Goal: Information Seeking & Learning: Find specific fact

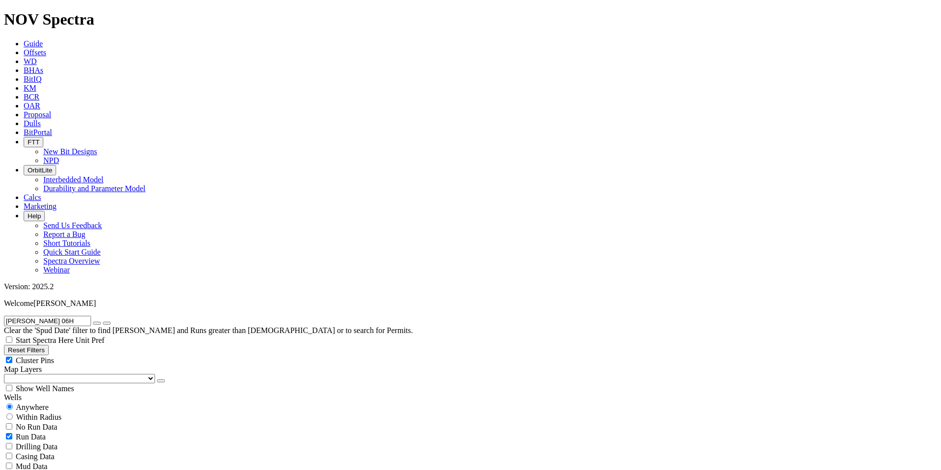
click at [66, 316] on input "[PERSON_NAME] 06H" at bounding box center [47, 321] width 87 height 10
click at [60, 316] on input "[PERSON_NAME] 06H" at bounding box center [47, 321] width 87 height 10
radio input "false"
radio input "true"
click at [60, 316] on input "[PERSON_NAME] 06H" at bounding box center [47, 321] width 87 height 10
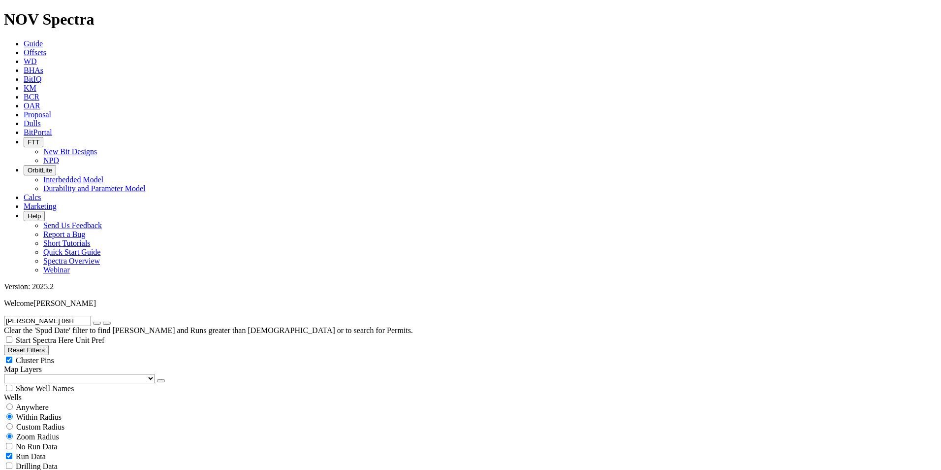
click at [103, 316] on span at bounding box center [103, 320] width 0 height 8
click at [79, 316] on input "[PERSON_NAME] 06H" at bounding box center [47, 321] width 87 height 10
click at [103, 322] on button "submit" at bounding box center [107, 323] width 8 height 3
click at [46, 403] on span "Anywhere" at bounding box center [32, 407] width 33 height 8
radio input "true"
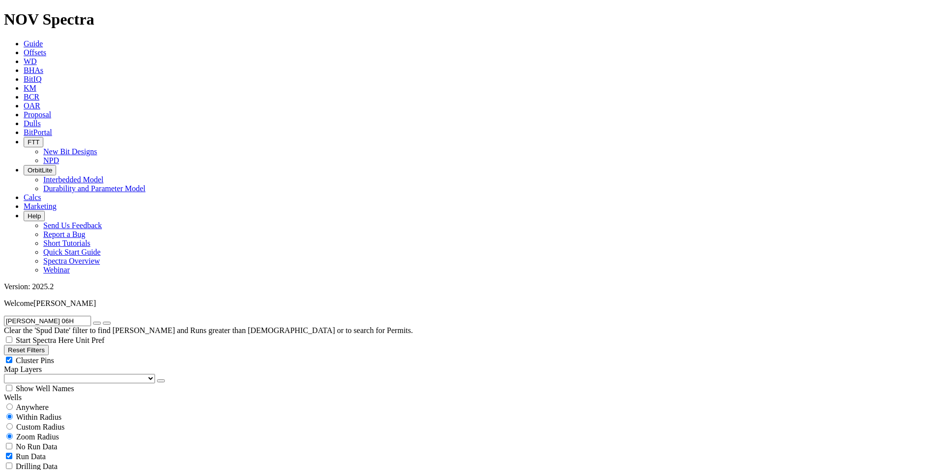
radio input "false"
click at [66, 316] on input "[PERSON_NAME] 06H" at bounding box center [47, 321] width 87 height 10
click at [37, 422] on span "No Run Data" at bounding box center [36, 426] width 41 height 8
checkbox input "true"
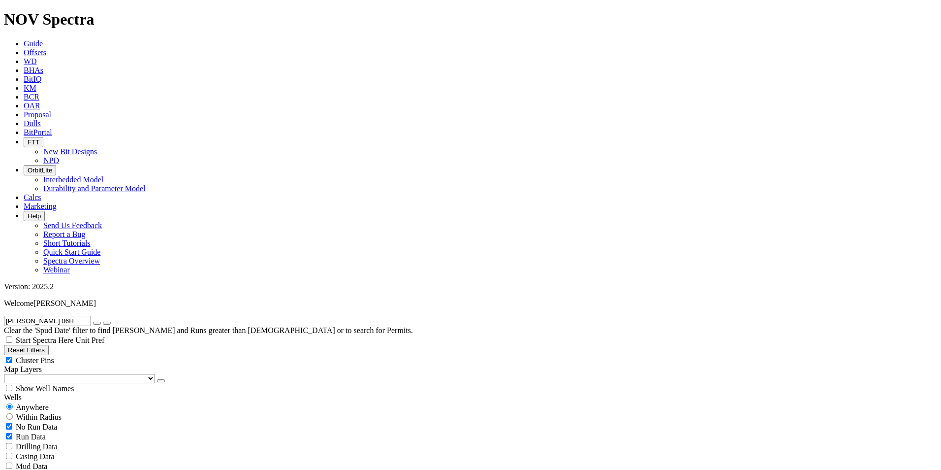
click at [96, 431] on div "Run Data" at bounding box center [471, 436] width 934 height 10
checkbox input "false"
